Goal: Obtain resource: Download file/media

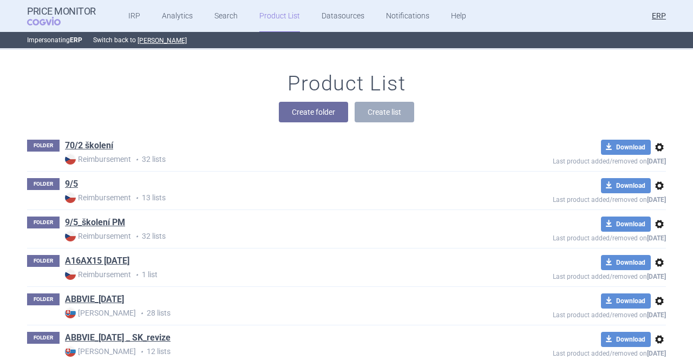
scroll to position [14351, 0]
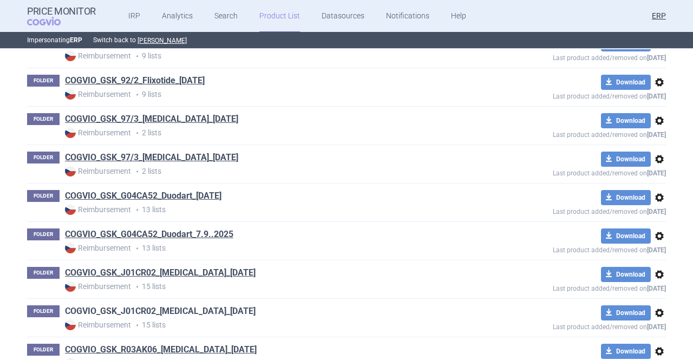
click at [232, 305] on link "COGVIO_GSK_J01CR02_[MEDICAL_DATA]_[DATE]" at bounding box center [160, 311] width 191 height 12
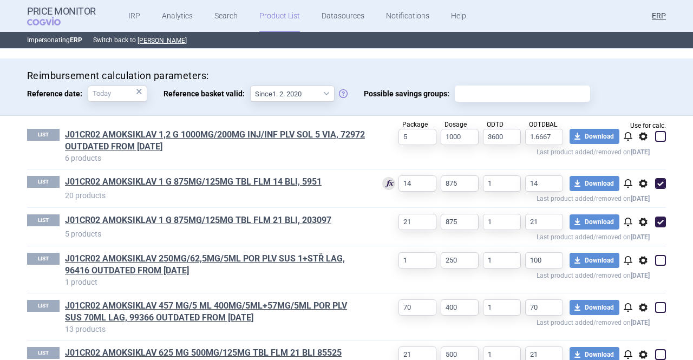
scroll to position [294, 0]
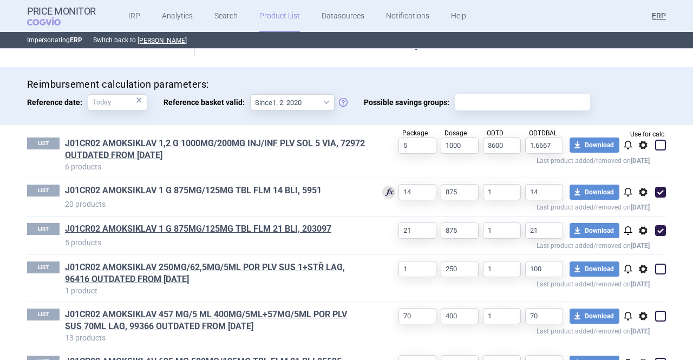
click at [277, 194] on link "J01CR02 AMOKSIKLAV 1 G 875MG/125MG TBL FLM 14 BLI, 5951" at bounding box center [193, 191] width 257 height 12
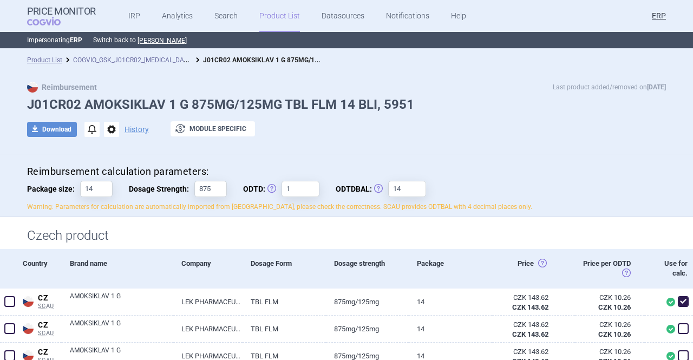
click at [164, 63] on link "COGVIO_GSK_J01CR02_[MEDICAL_DATA]_[DATE]" at bounding box center [144, 59] width 142 height 10
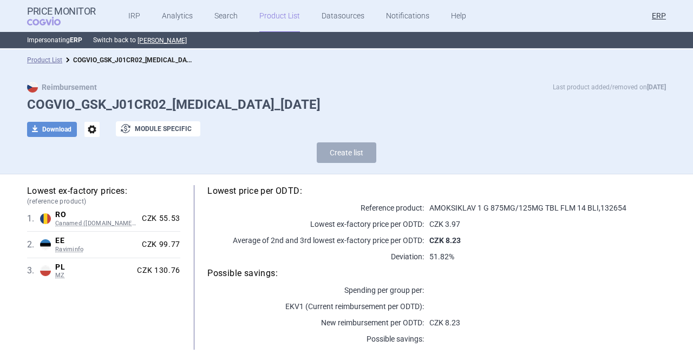
select select "[DATE]"
click at [65, 128] on button "download Download" at bounding box center [52, 129] width 50 height 15
select select "EUR"
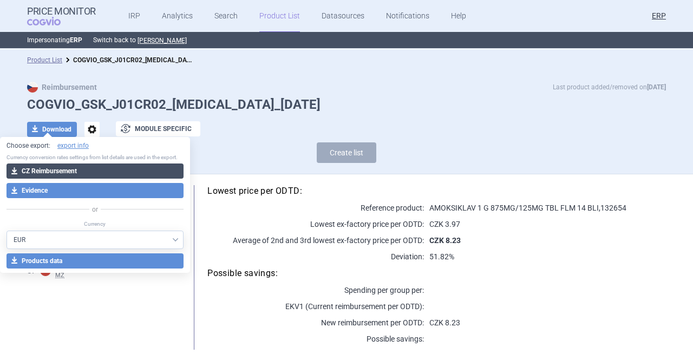
click at [77, 171] on button "download CZ Reimbursement" at bounding box center [94, 171] width 177 height 15
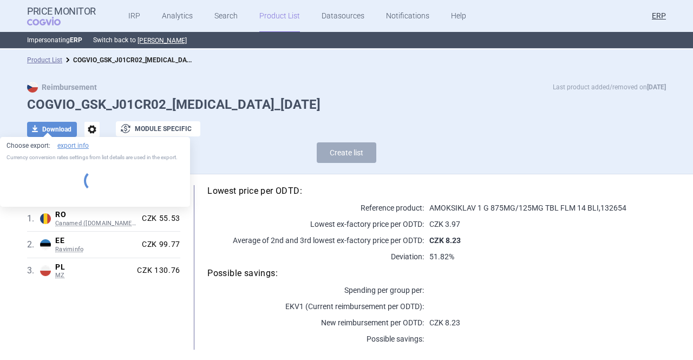
select select "EUR"
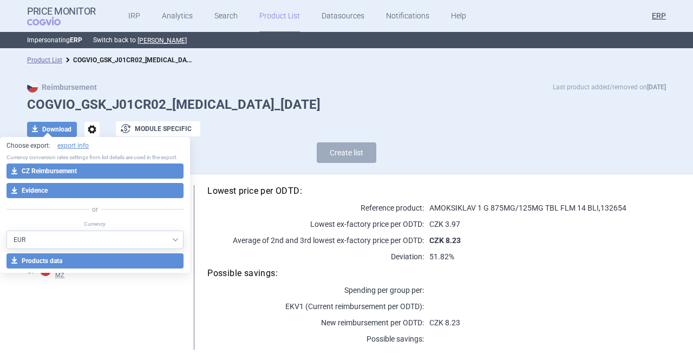
click at [285, 5] on link "Product List" at bounding box center [279, 16] width 41 height 32
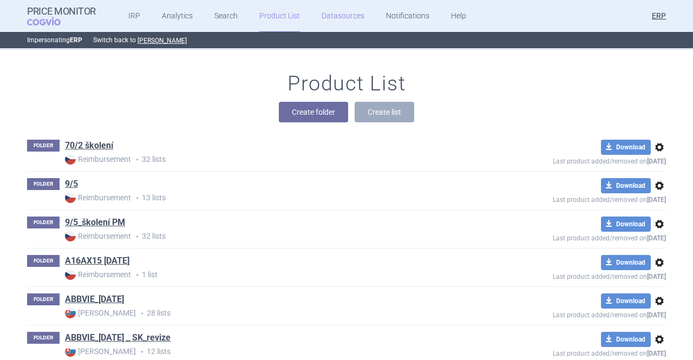
scroll to position [13892, 0]
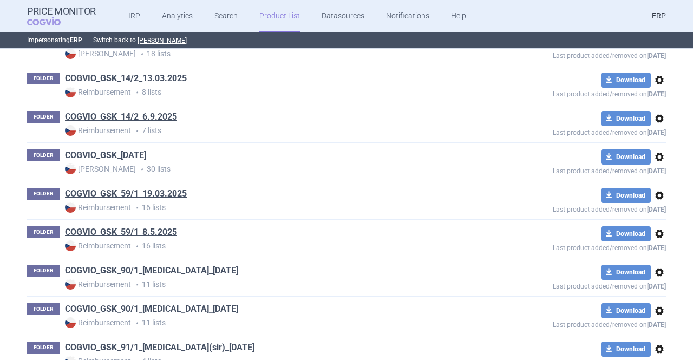
click at [177, 303] on link "COGVIO_GSK_90/1_[MEDICAL_DATA]_[DATE]" at bounding box center [151, 309] width 173 height 12
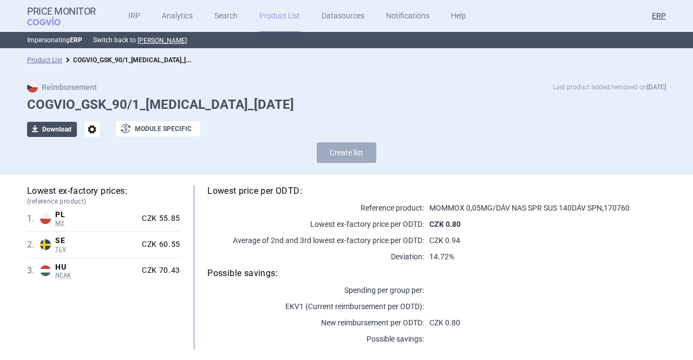
click at [39, 131] on button "download Download" at bounding box center [52, 129] width 50 height 15
select select "EUR"
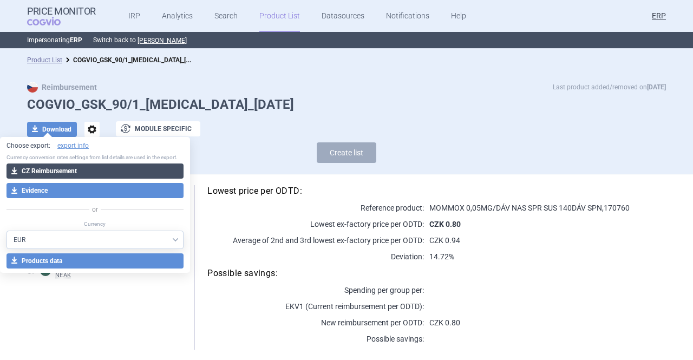
click at [70, 168] on button "download CZ Reimbursement" at bounding box center [94, 171] width 177 height 15
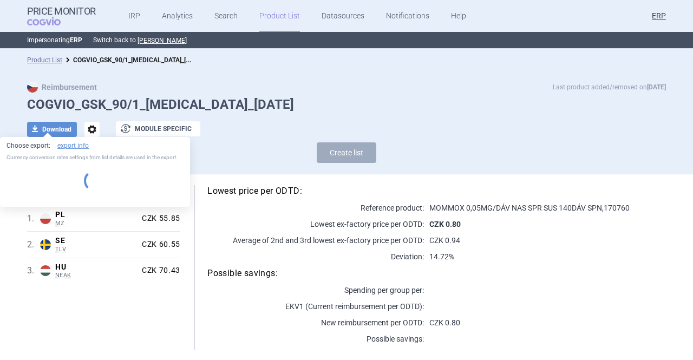
select select "EUR"
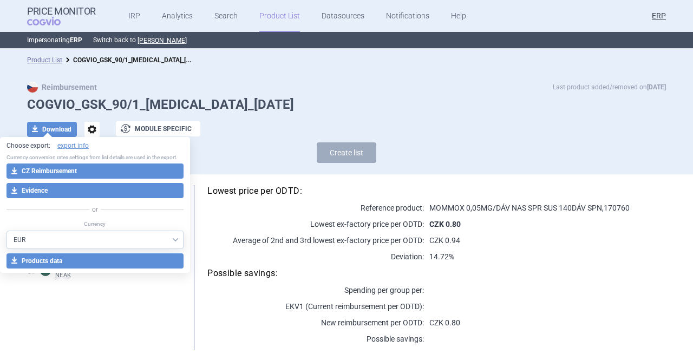
click at [262, 19] on link "Product List" at bounding box center [279, 16] width 41 height 32
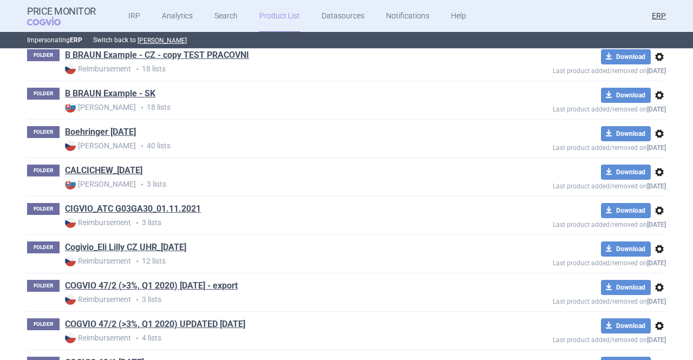
scroll to position [14275, 0]
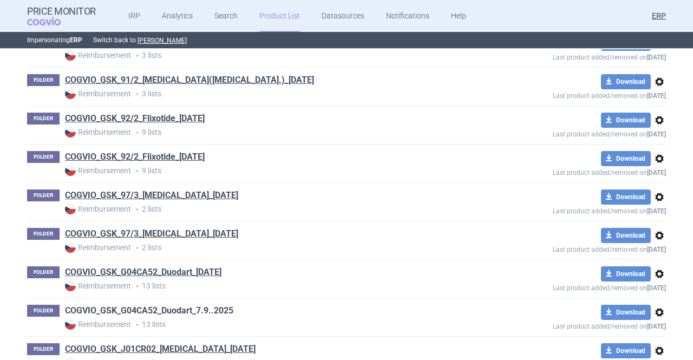
click at [196, 305] on link "COGVIO_GSK_G04CA52_Duodart_7.9..2025" at bounding box center [149, 311] width 168 height 12
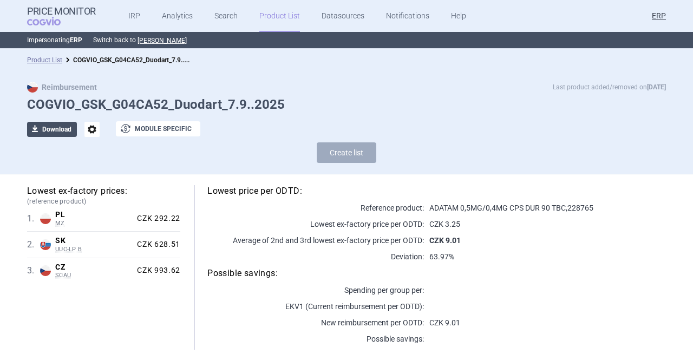
click at [67, 123] on button "download Download" at bounding box center [52, 129] width 50 height 15
select select "EUR"
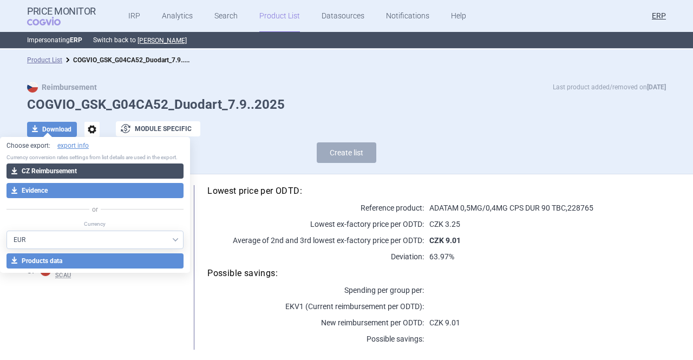
click at [70, 170] on button "download CZ Reimbursement" at bounding box center [94, 171] width 177 height 15
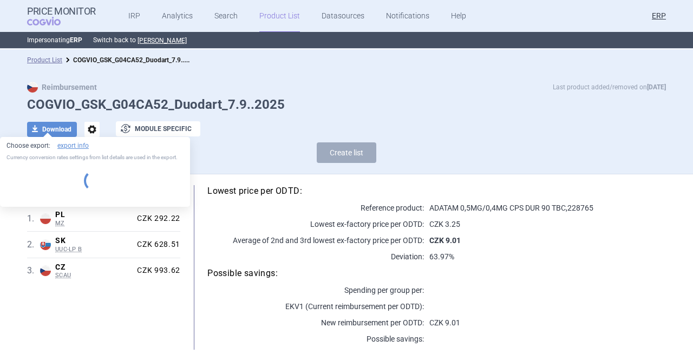
select select "EUR"
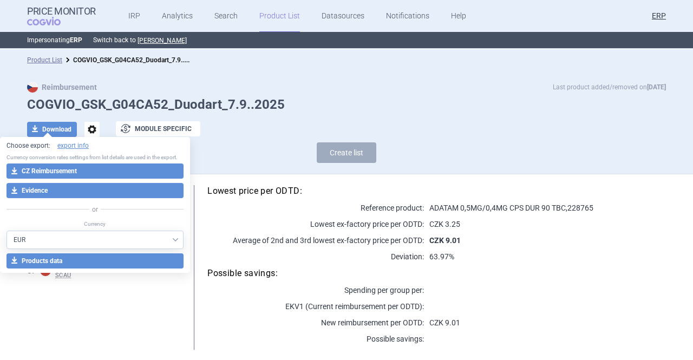
click at [259, 20] on link "Product List" at bounding box center [279, 16] width 41 height 32
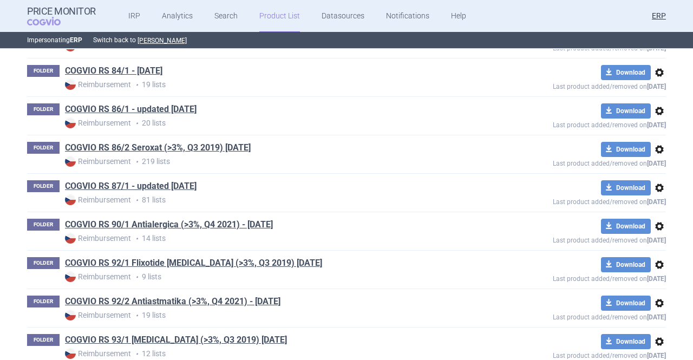
scroll to position [14427, 0]
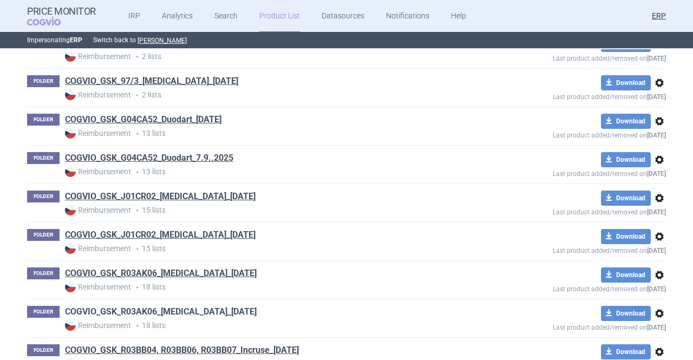
click at [224, 306] on link "COGVIO_GSK_R03AK06_[MEDICAL_DATA]_[DATE]" at bounding box center [161, 312] width 192 height 12
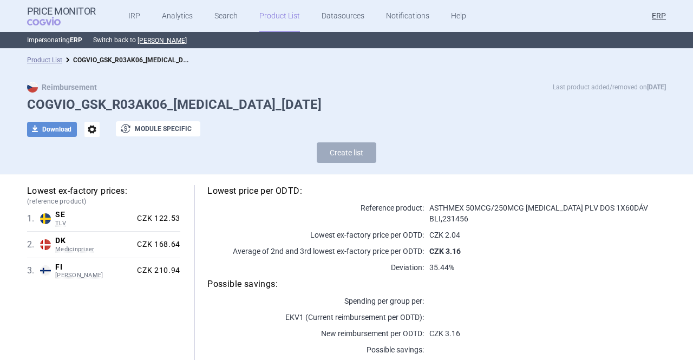
click at [263, 19] on link "Product List" at bounding box center [279, 16] width 41 height 32
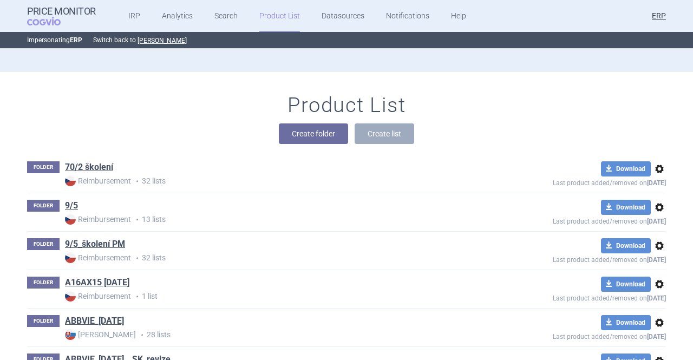
scroll to position [13816, 0]
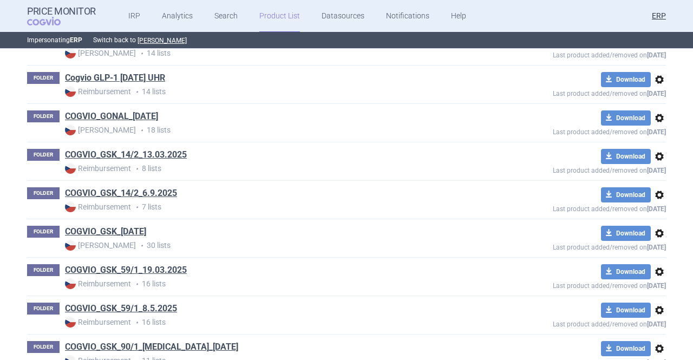
click at [660, 304] on span "options" at bounding box center [659, 310] width 13 height 13
click at [656, 292] on button "Rename" at bounding box center [655, 288] width 35 height 16
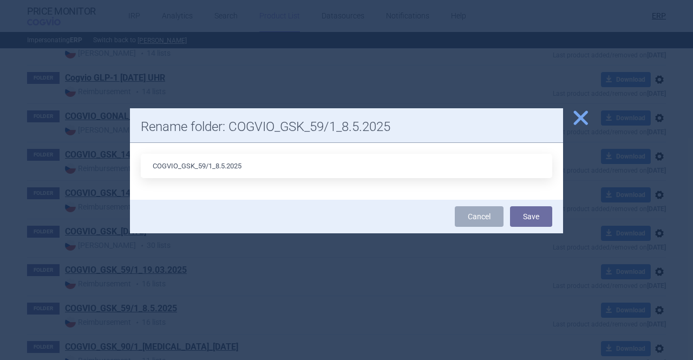
click at [219, 170] on input "COGVIO_GSK_59/1_8.5.2025" at bounding box center [347, 166] width 412 height 24
click at [269, 167] on input "COGVIO_GSK_59/1_5.9.2025" at bounding box center [347, 166] width 412 height 24
type input "COGVIO_GSK_59/1_5.9.2025"
click at [532, 209] on button "Save" at bounding box center [531, 216] width 42 height 21
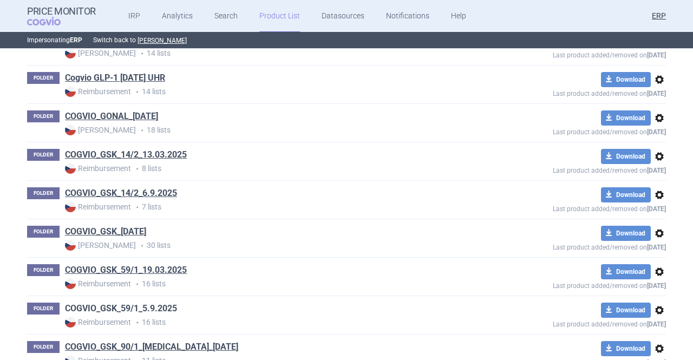
click at [162, 303] on link "COGVIO_GSK_59/1_5.9.2025" at bounding box center [121, 309] width 112 height 12
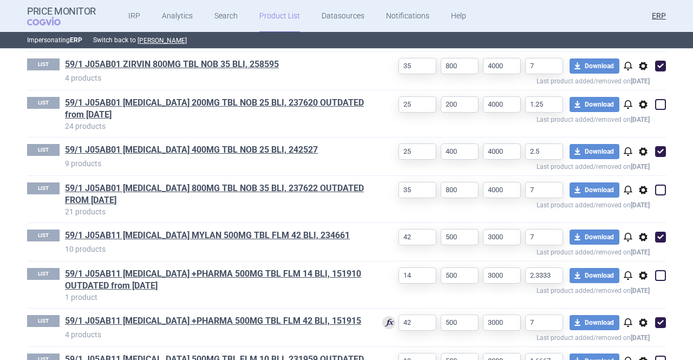
scroll to position [596, 0]
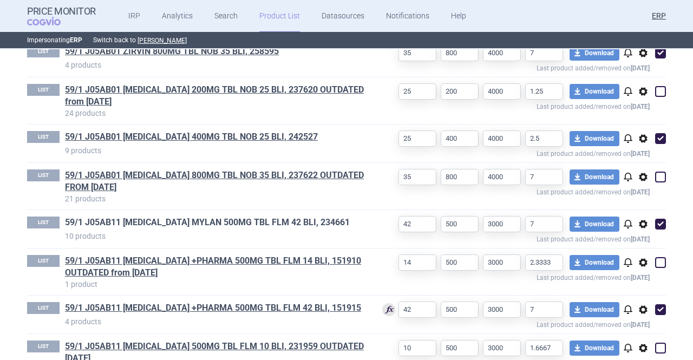
click at [220, 222] on link "59/1 J05AB11 [MEDICAL_DATA] MYLAN 500MG TBL FLM 42 BLI, 234661" at bounding box center [207, 223] width 285 height 12
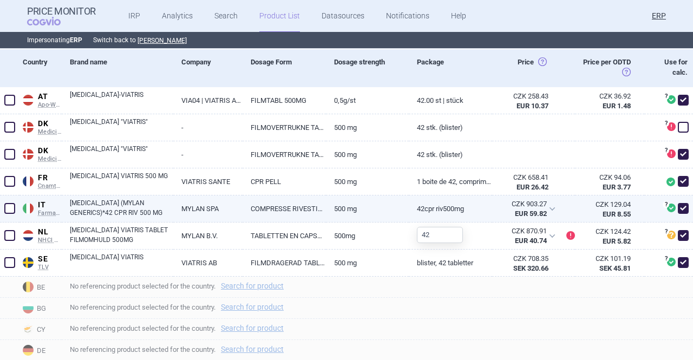
scroll to position [325, 0]
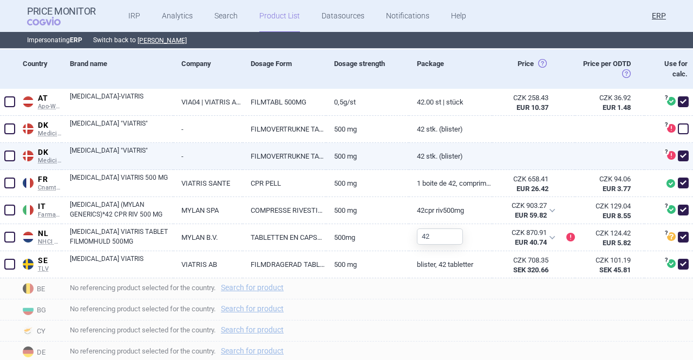
click at [165, 149] on link "[MEDICAL_DATA] "VIATRIS"" at bounding box center [121, 155] width 103 height 19
select select "EUR"
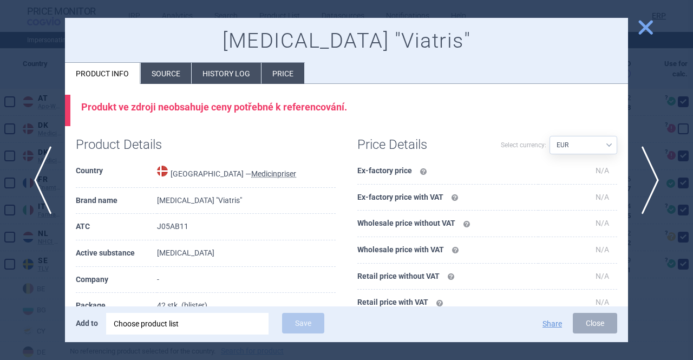
click at [205, 79] on li "History log" at bounding box center [226, 73] width 69 height 21
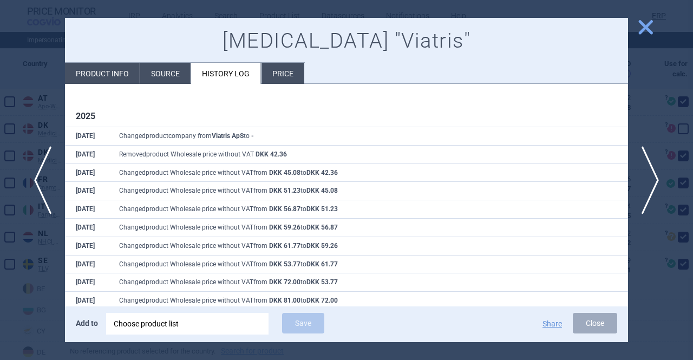
click at [644, 30] on span "close" at bounding box center [645, 27] width 19 height 19
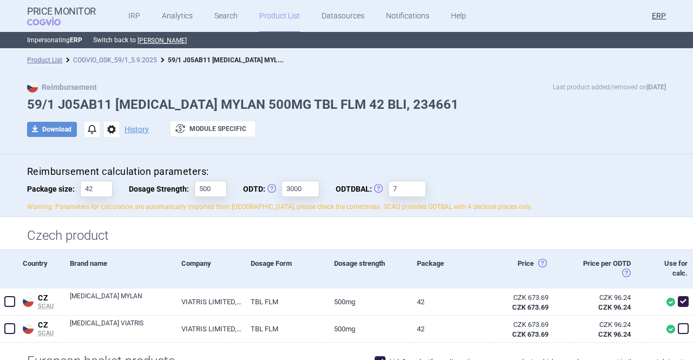
click at [119, 58] on link "COGVIO_GSK_59/1_5.9.2025" at bounding box center [115, 60] width 84 height 8
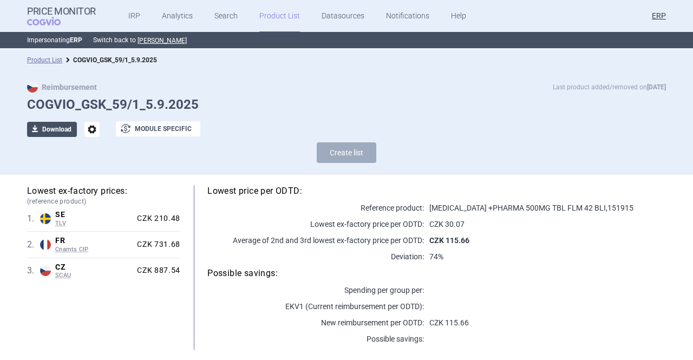
click at [63, 127] on button "download Download" at bounding box center [52, 129] width 50 height 15
select select "EUR"
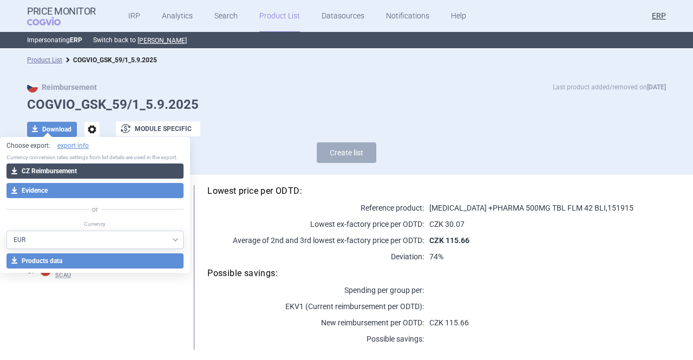
click at [90, 167] on button "download CZ Reimbursement" at bounding box center [94, 171] width 177 height 15
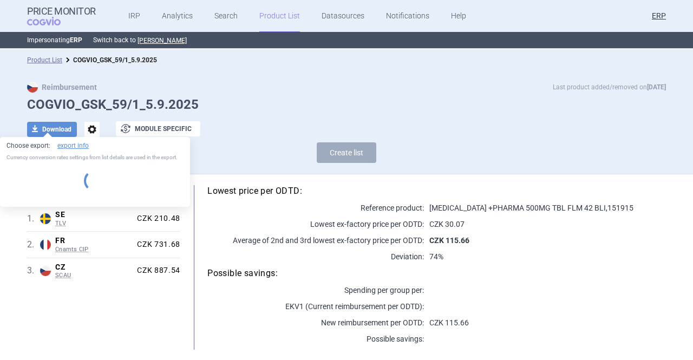
select select "EUR"
